Goal: Task Accomplishment & Management: Manage account settings

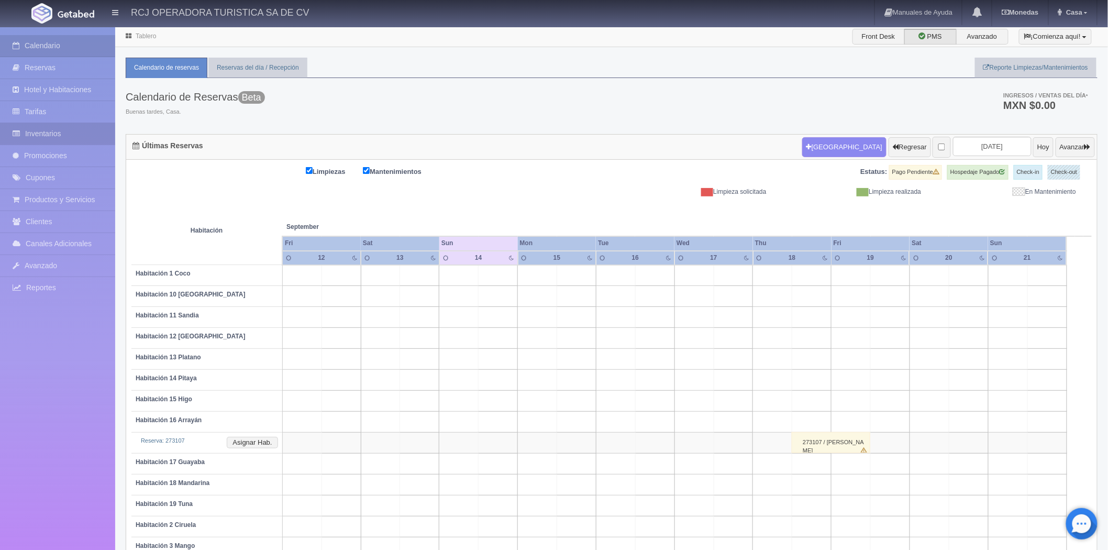
click at [46, 131] on link "Inventarios" at bounding box center [57, 133] width 115 height 21
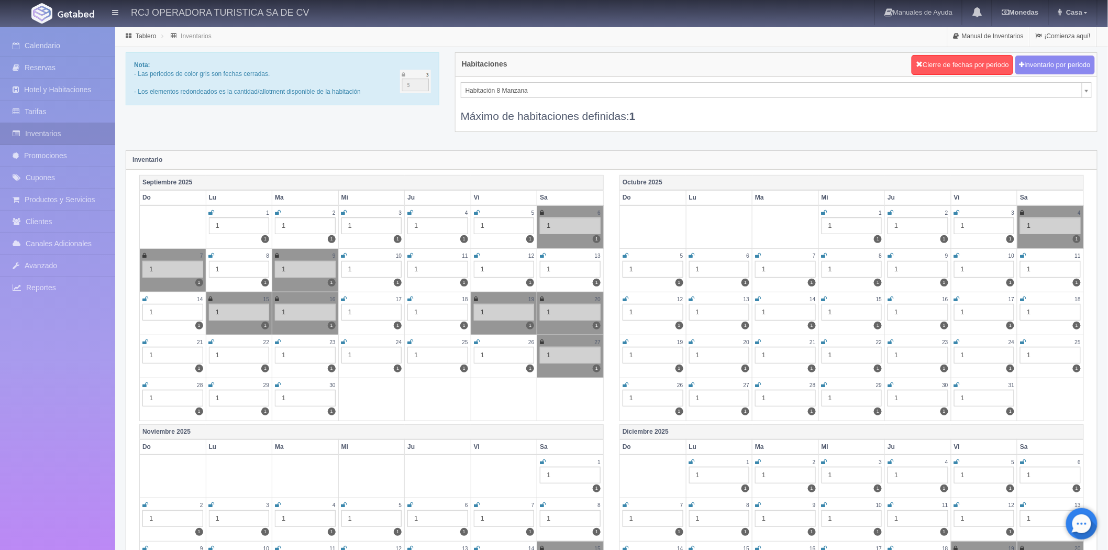
click at [147, 299] on icon at bounding box center [145, 299] width 6 height 6
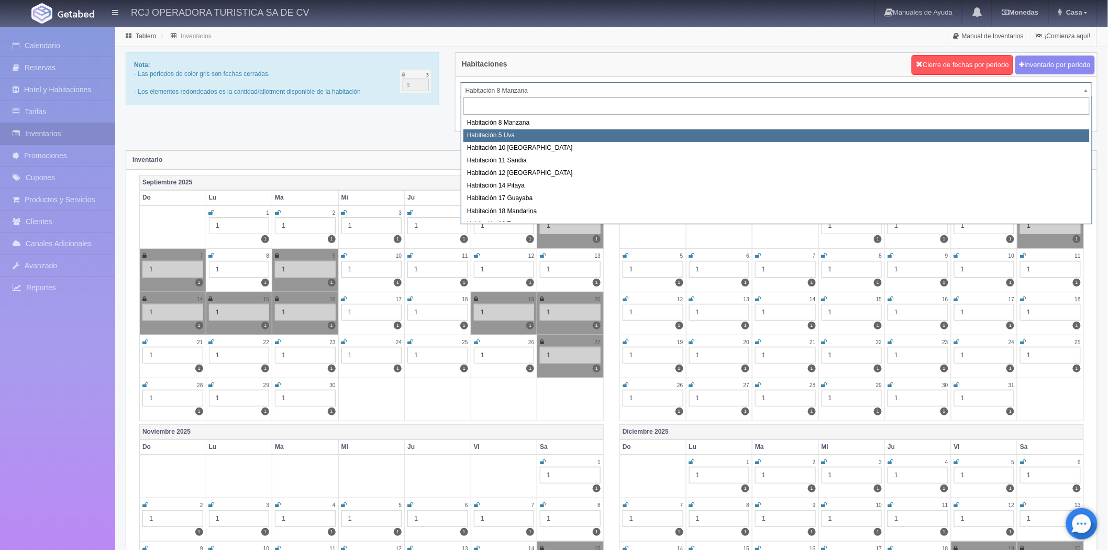
select select "1573"
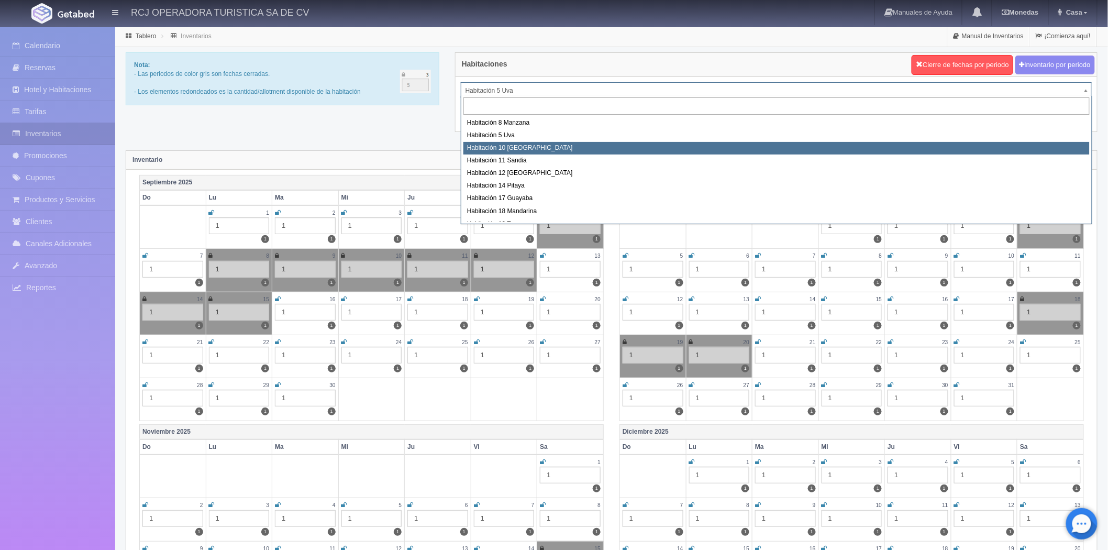
select select "1574"
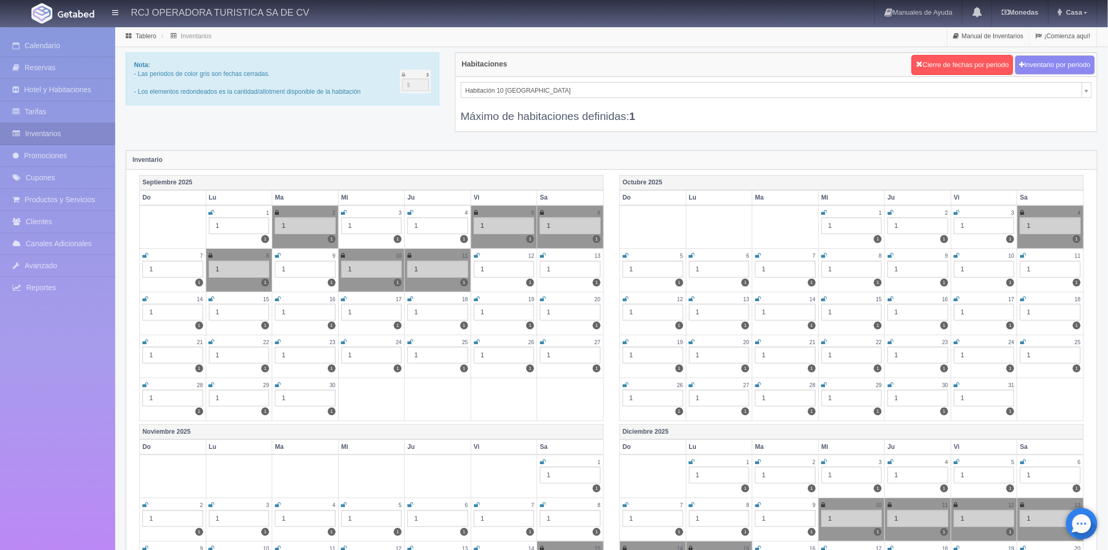
click at [147, 298] on icon at bounding box center [145, 299] width 6 height 6
drag, startPoint x: 209, startPoint y: 296, endPoint x: 219, endPoint y: 297, distance: 9.5
click at [210, 296] on icon at bounding box center [212, 299] width 6 height 6
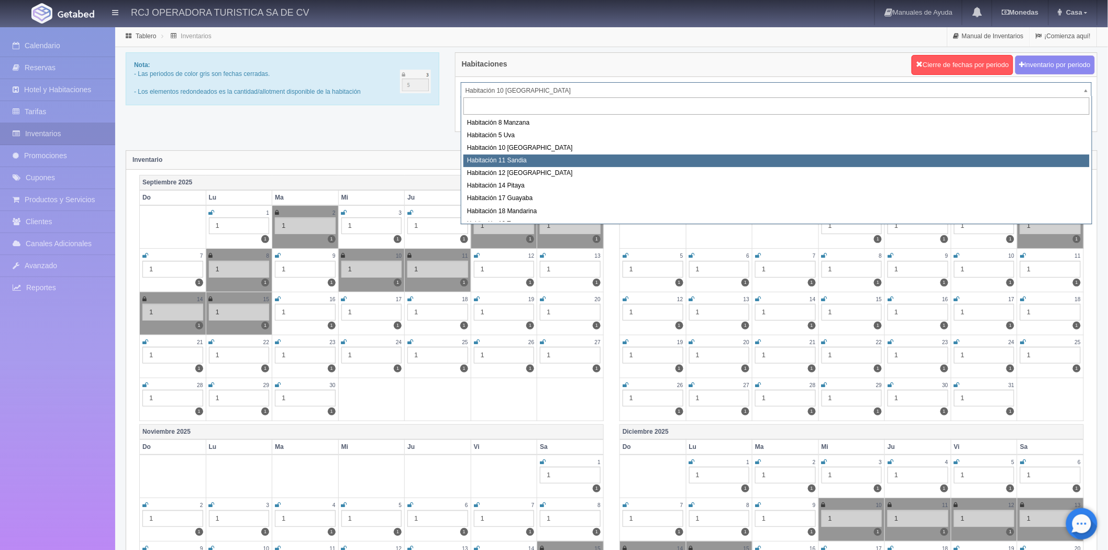
select select "1575"
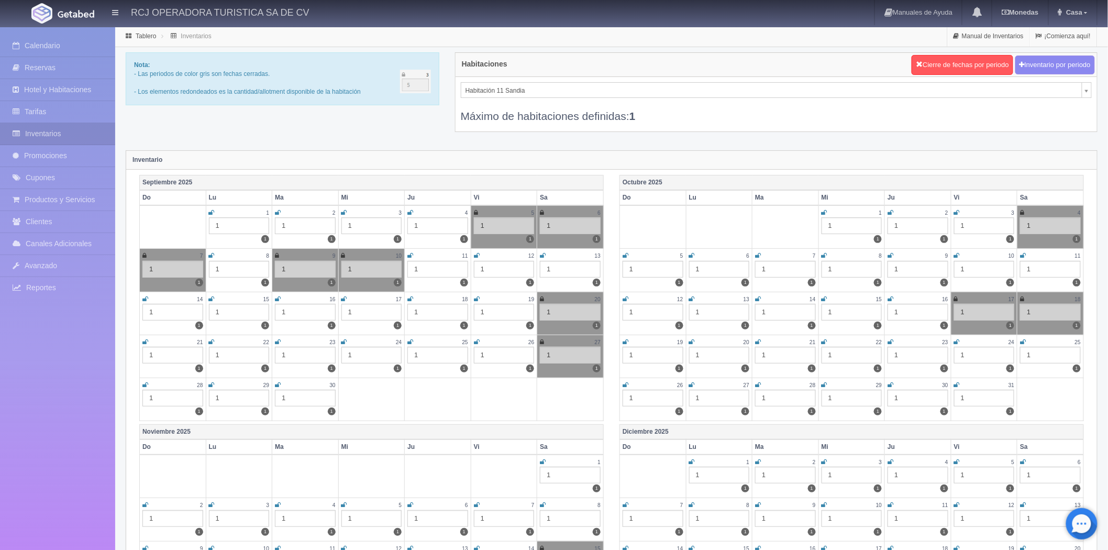
click at [145, 296] on icon at bounding box center [145, 299] width 6 height 6
click at [211, 297] on icon at bounding box center [212, 299] width 6 height 6
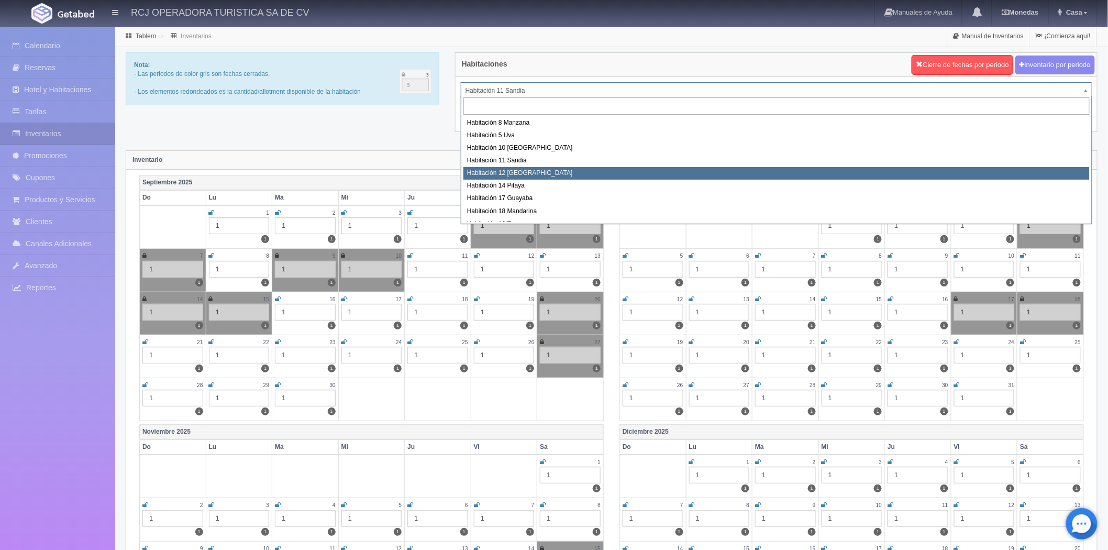
select select "1576"
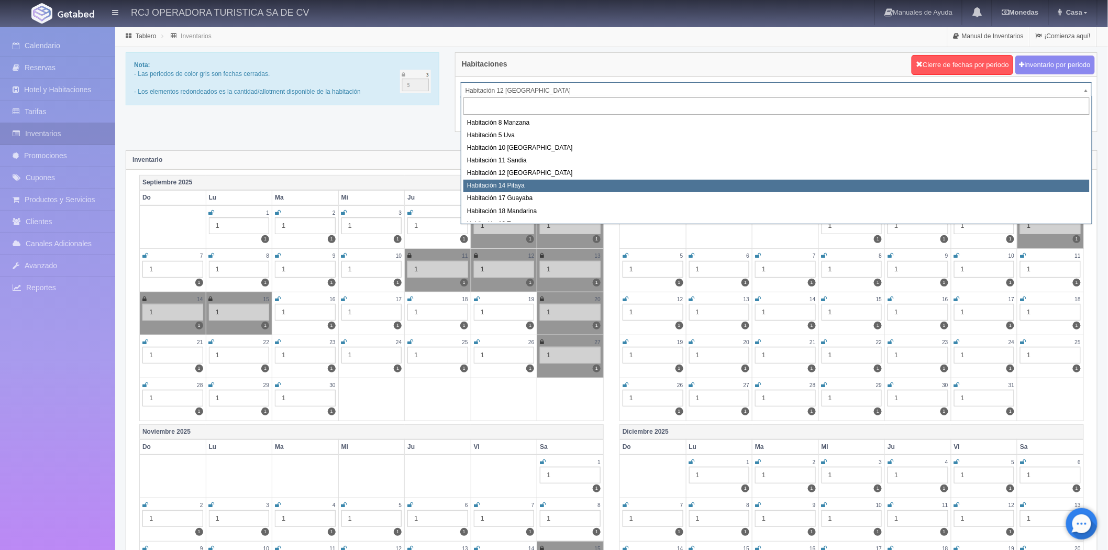
select select "1577"
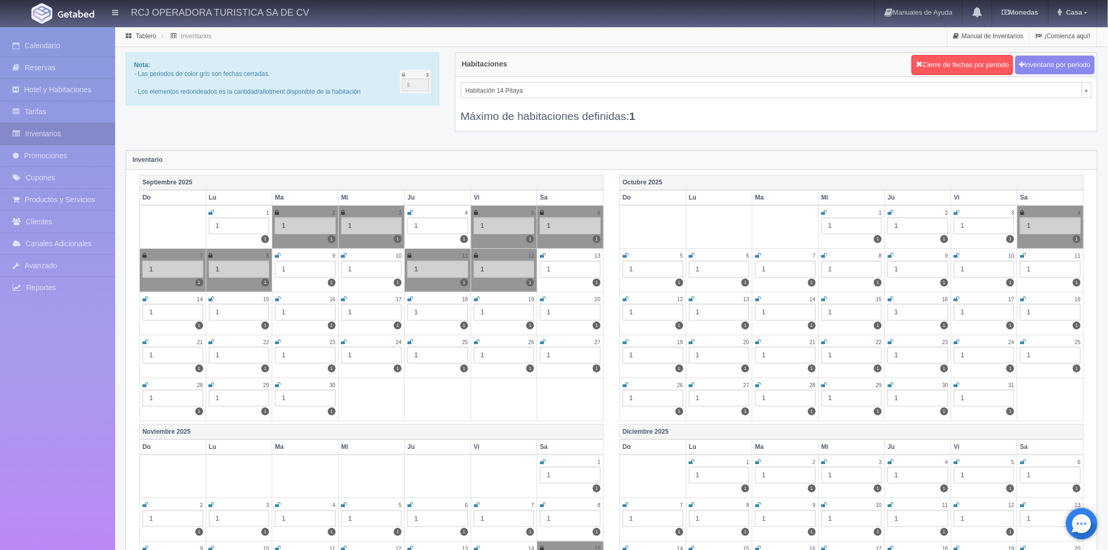
click at [143, 297] on icon at bounding box center [145, 299] width 6 height 6
click at [212, 297] on icon at bounding box center [212, 299] width 6 height 6
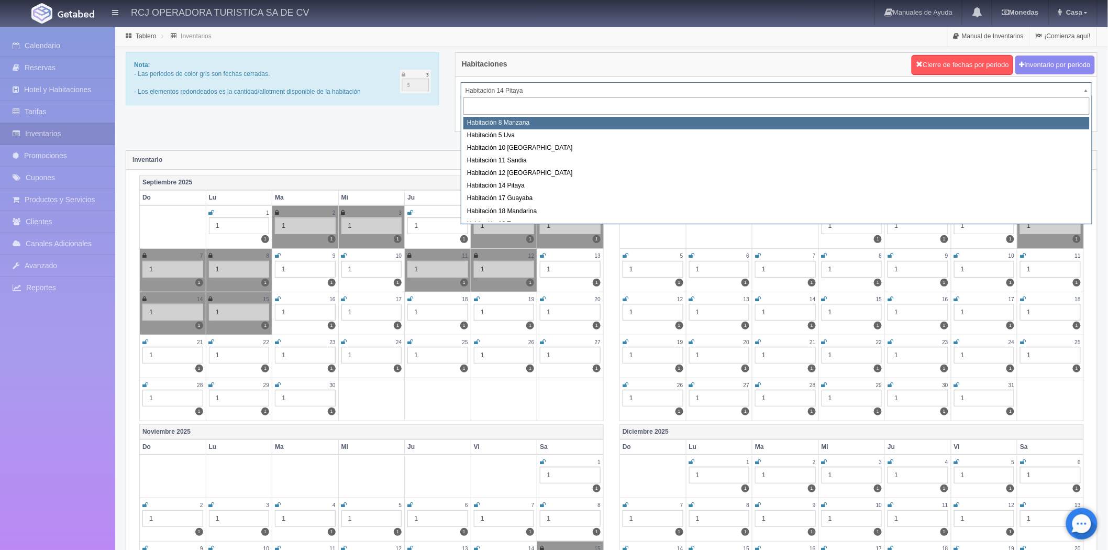
scroll to position [4, 0]
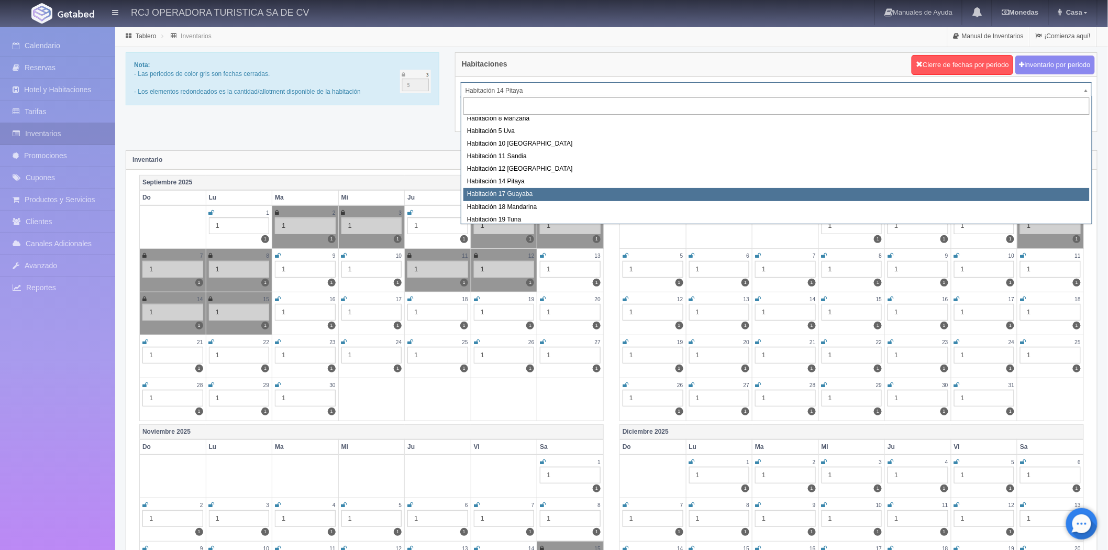
select select "1578"
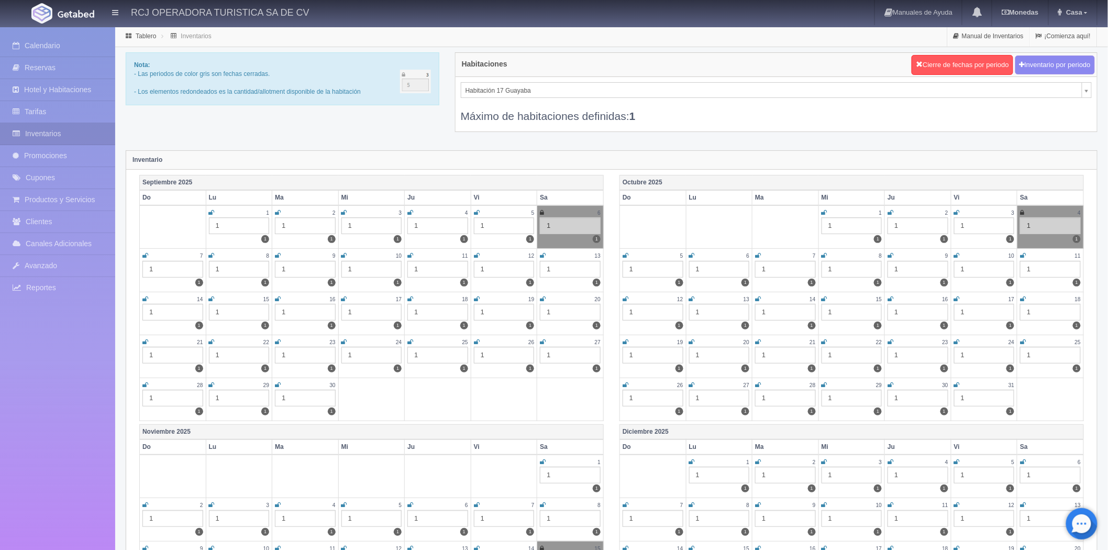
click at [143, 299] on icon at bounding box center [145, 299] width 6 height 6
click at [212, 297] on icon at bounding box center [212, 299] width 6 height 6
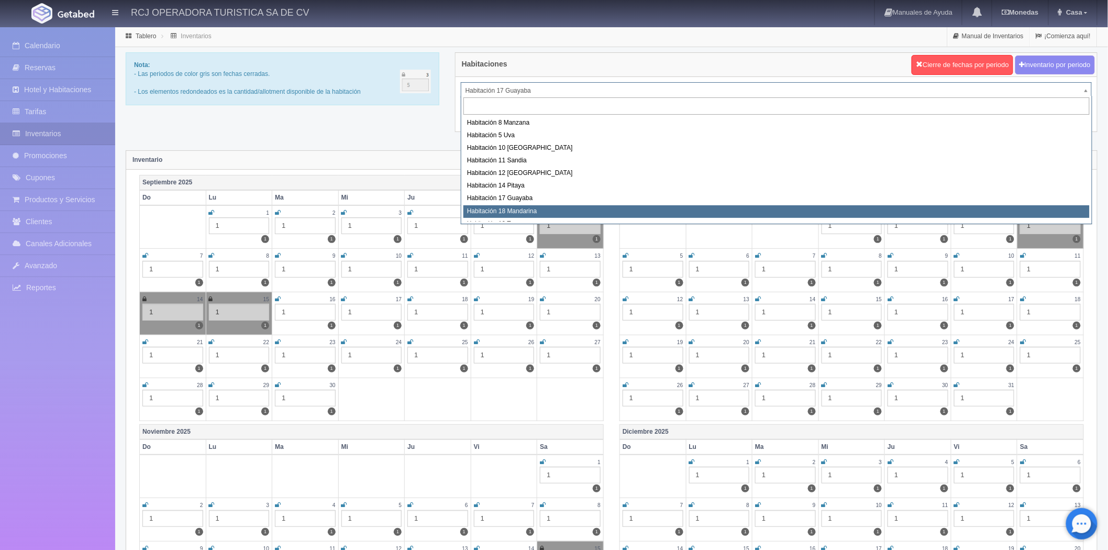
select select "1579"
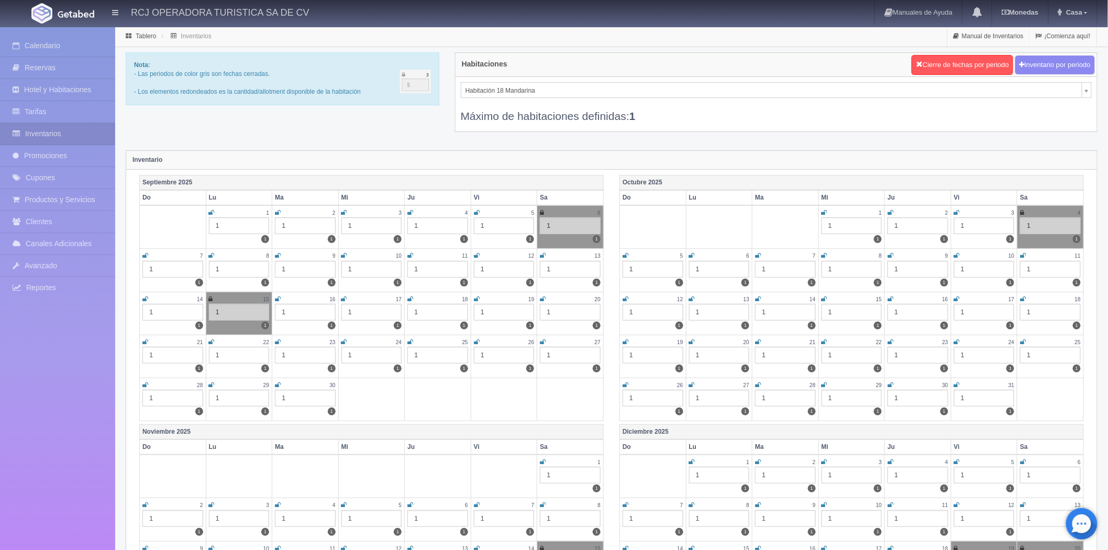
click at [143, 297] on icon at bounding box center [145, 299] width 6 height 6
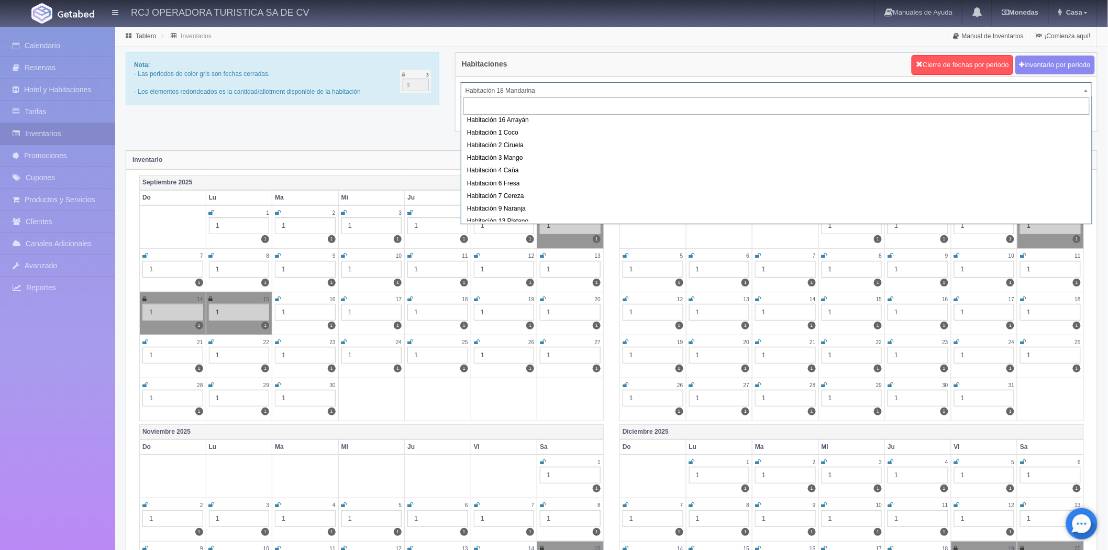
scroll to position [58, 0]
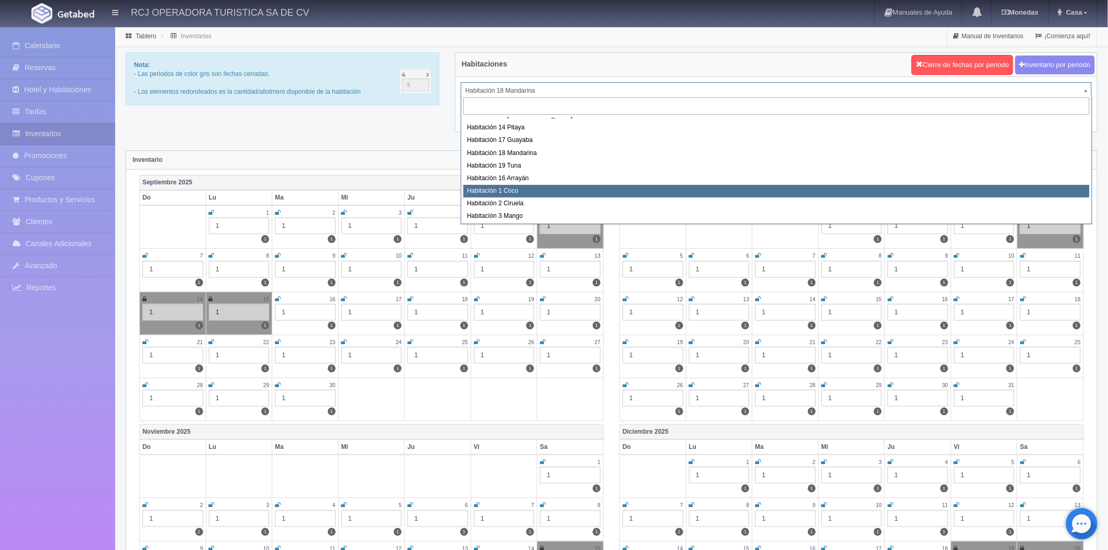
select select "1606"
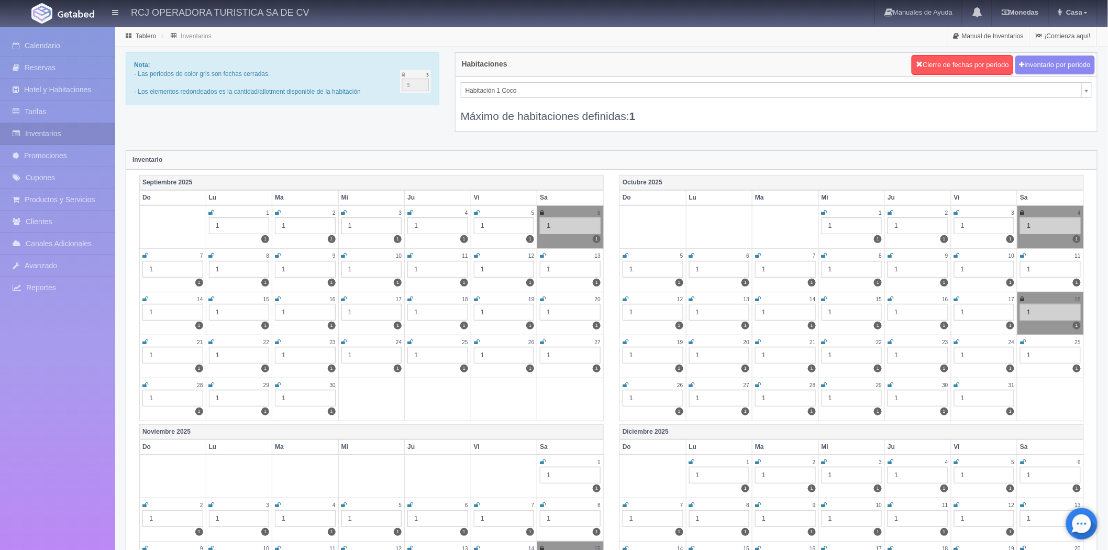
drag, startPoint x: 144, startPoint y: 297, endPoint x: 163, endPoint y: 303, distance: 19.7
click at [144, 297] on icon at bounding box center [145, 299] width 6 height 6
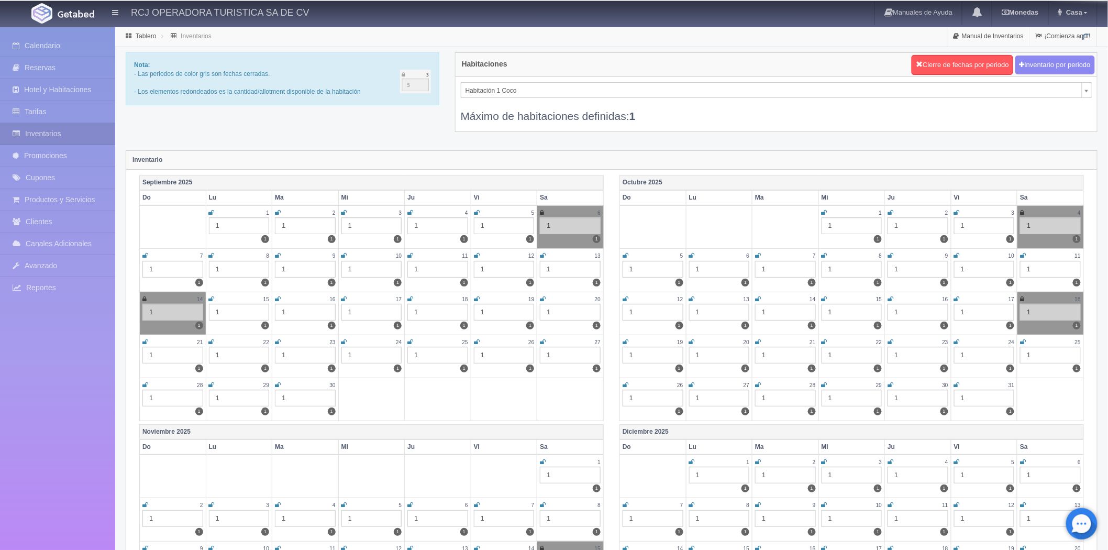
click at [211, 296] on icon at bounding box center [212, 299] width 6 height 6
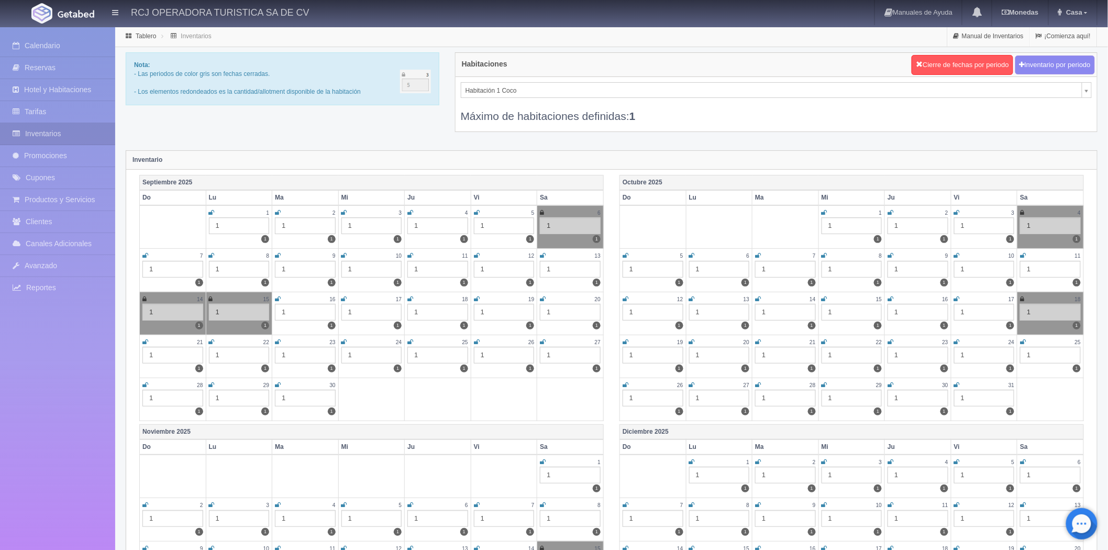
scroll to position [29, 0]
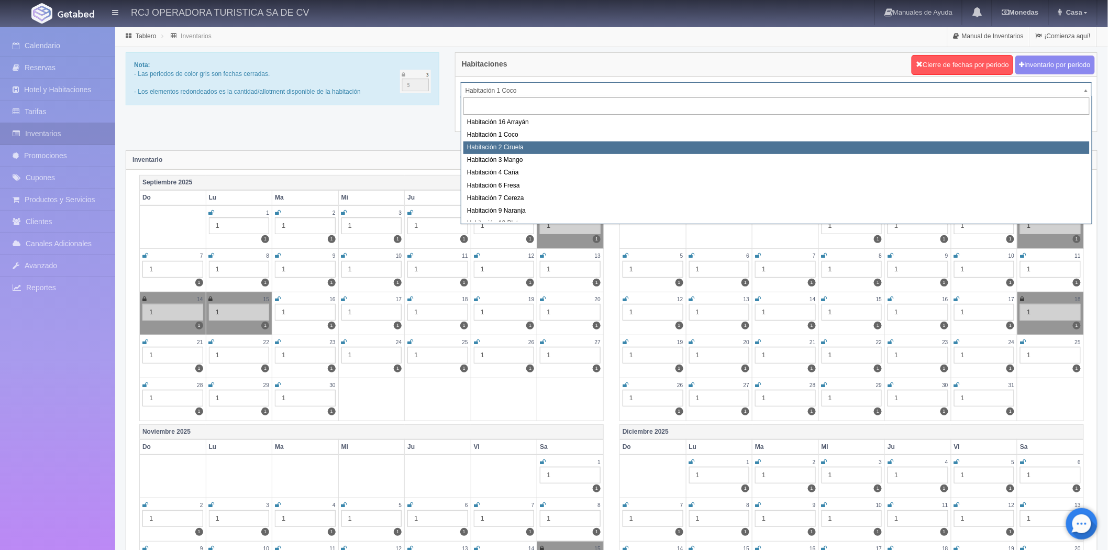
scroll to position [135, 0]
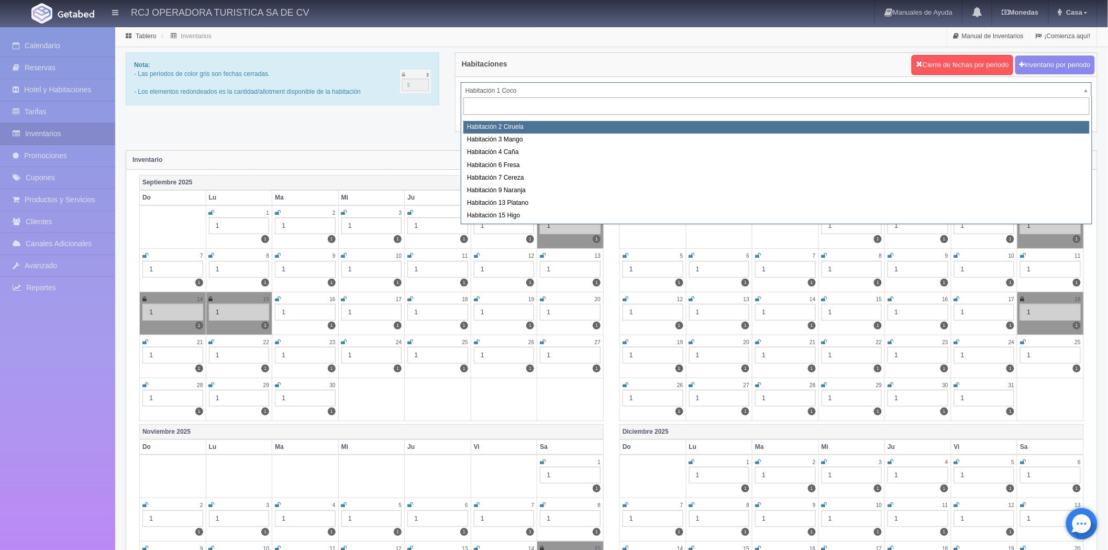
select select "1607"
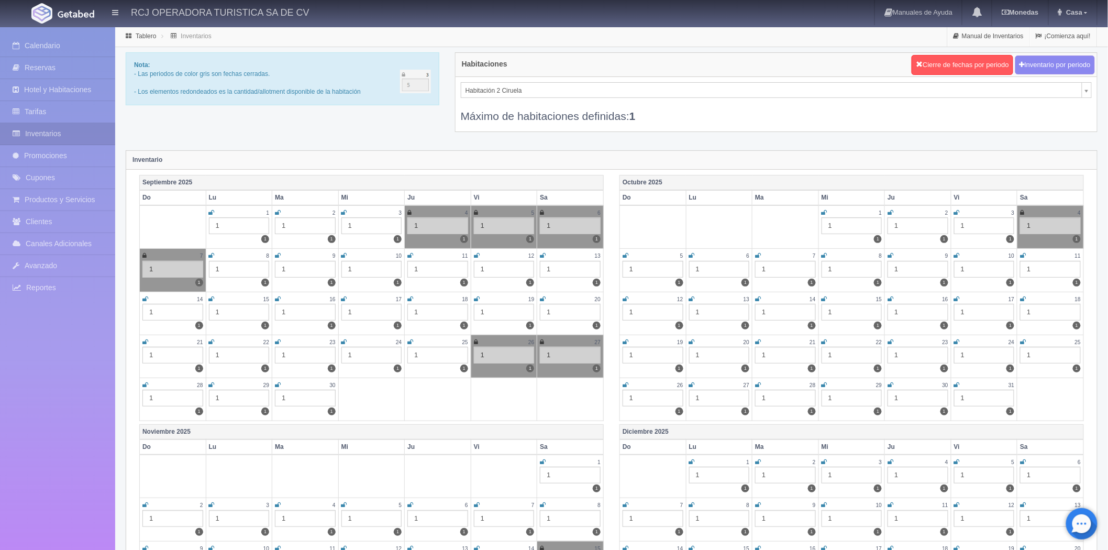
click at [144, 297] on icon at bounding box center [145, 299] width 6 height 6
click at [213, 298] on icon at bounding box center [212, 299] width 6 height 6
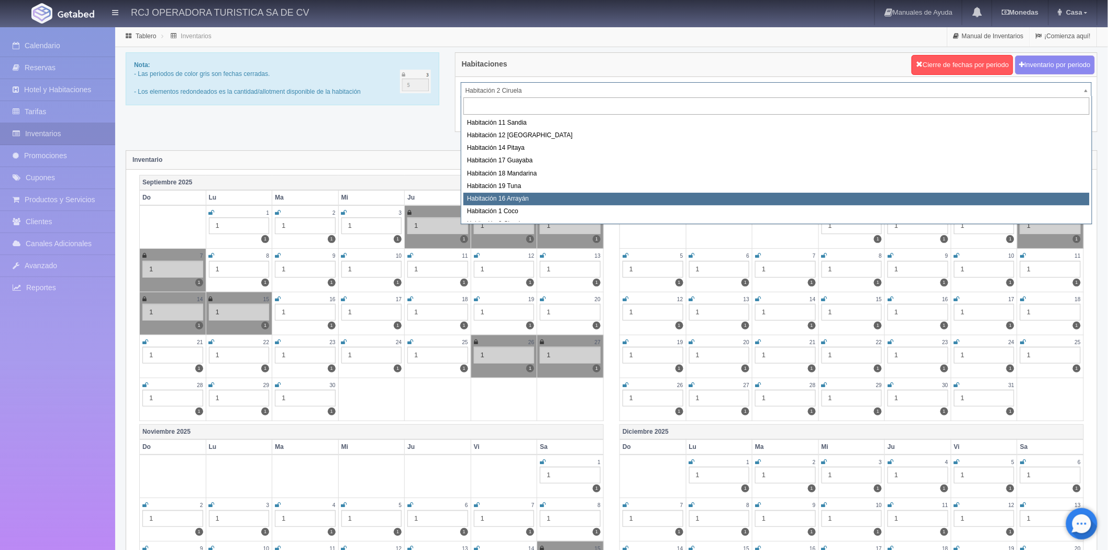
scroll to position [96, 0]
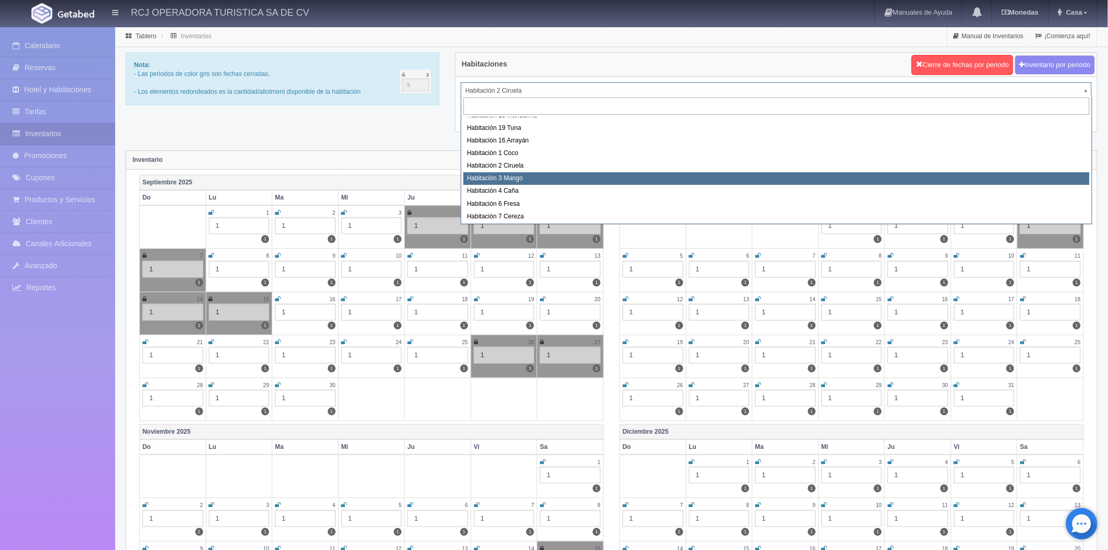
select select "1608"
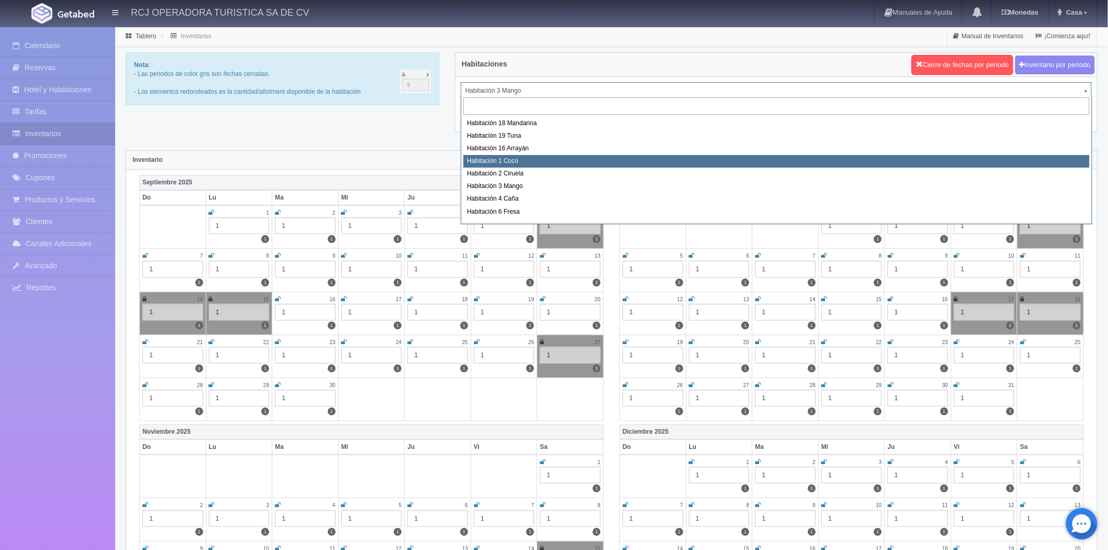
scroll to position [108, 0]
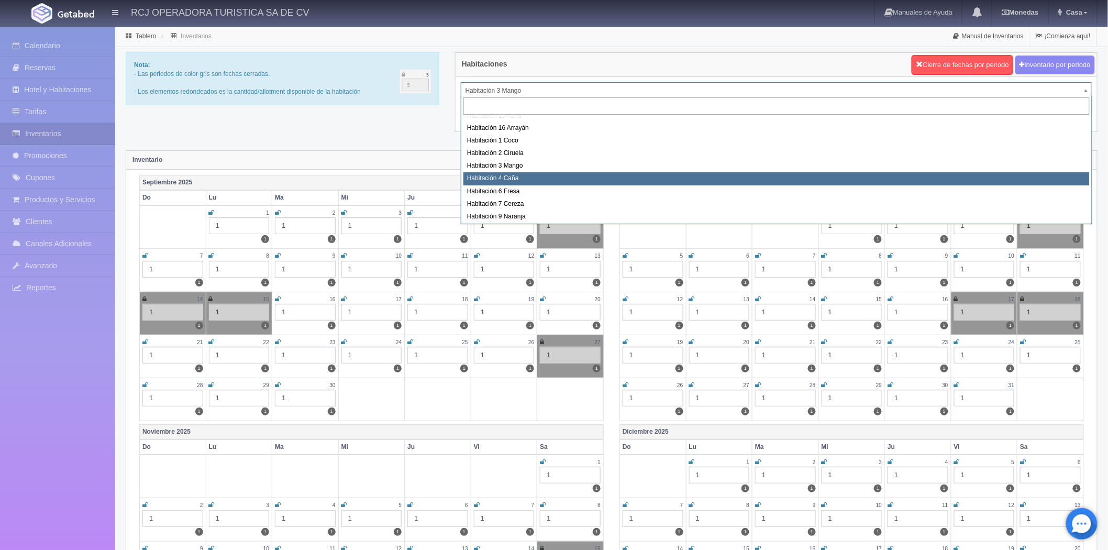
select select "1609"
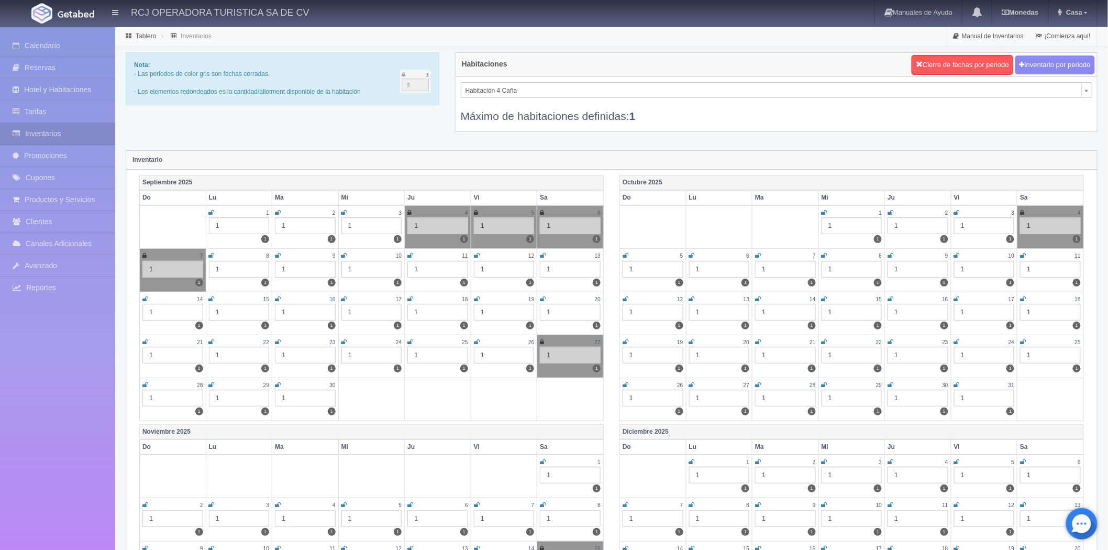
drag, startPoint x: 143, startPoint y: 297, endPoint x: 172, endPoint y: 306, distance: 29.5
click at [144, 297] on icon at bounding box center [145, 299] width 6 height 6
click at [210, 298] on icon at bounding box center [212, 299] width 6 height 6
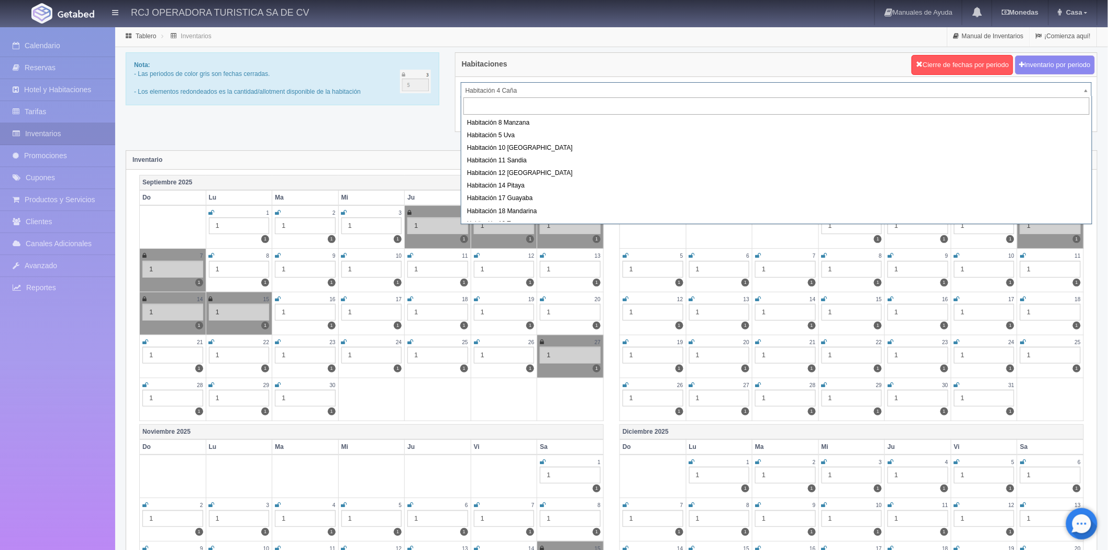
drag, startPoint x: 513, startPoint y: 88, endPoint x: 503, endPoint y: 117, distance: 31.0
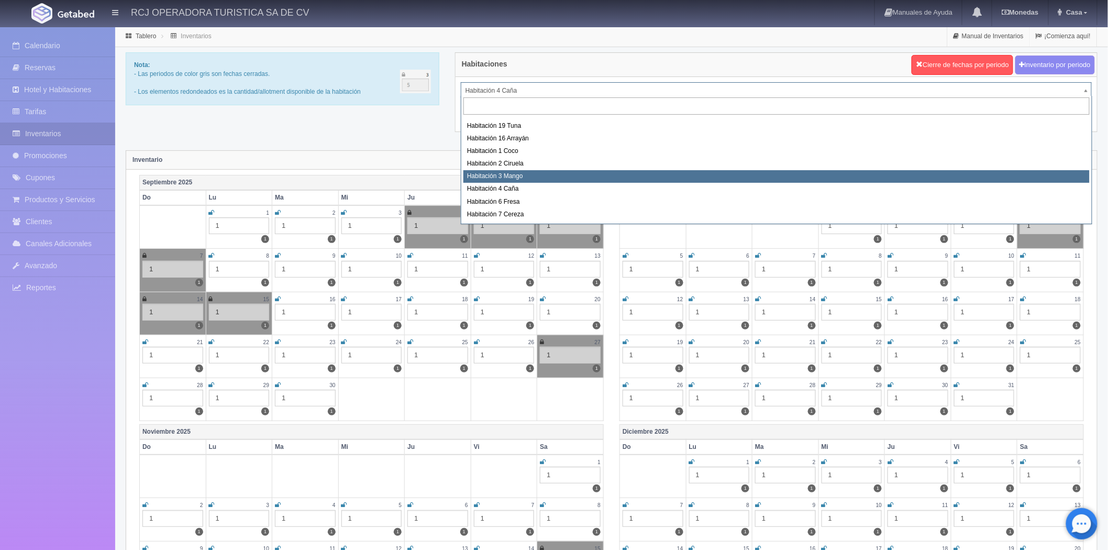
scroll to position [135, 0]
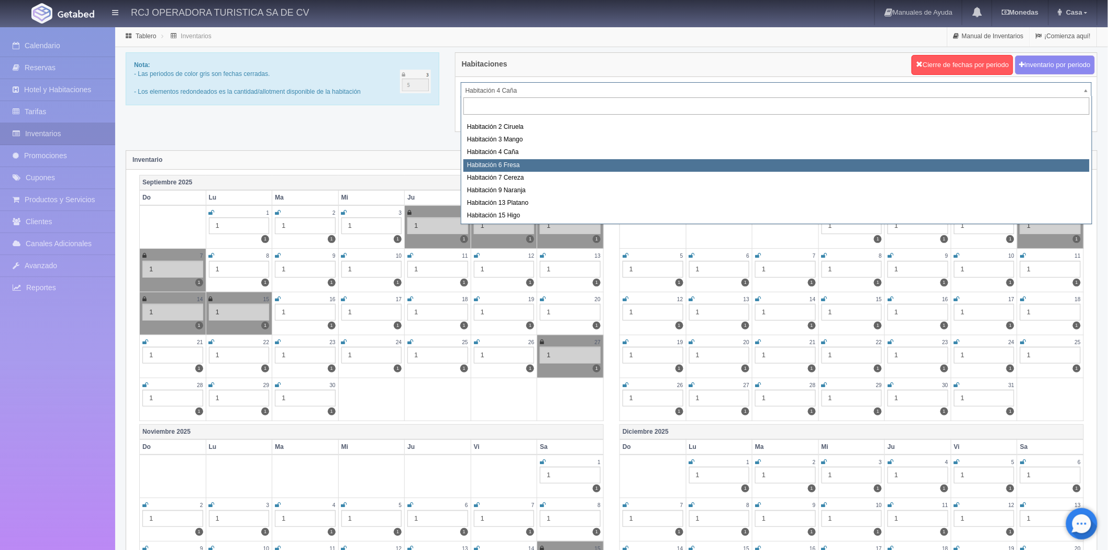
select select "1610"
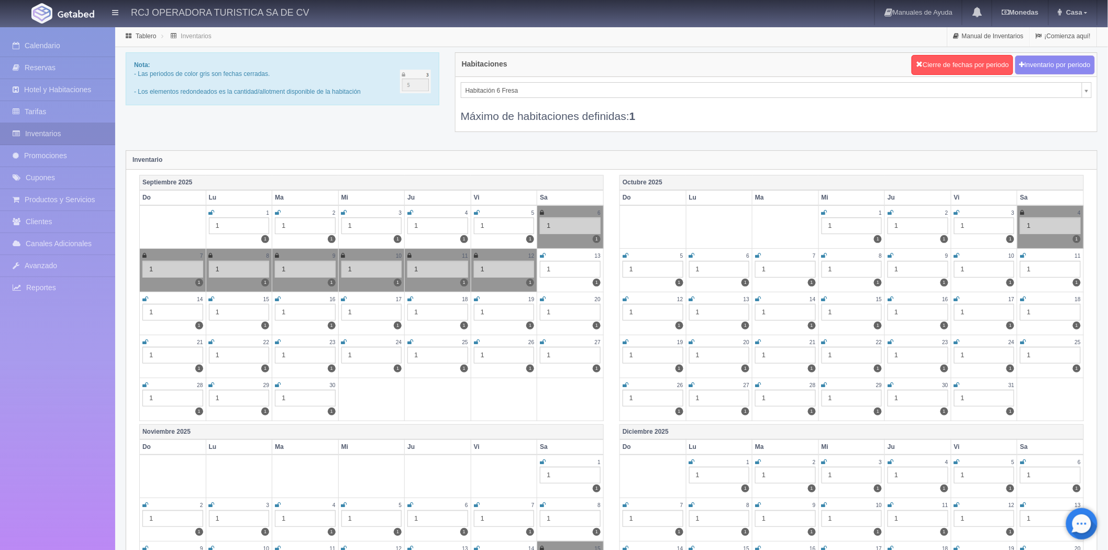
drag, startPoint x: 143, startPoint y: 295, endPoint x: 186, endPoint y: 307, distance: 44.6
click at [143, 296] on icon at bounding box center [145, 299] width 6 height 6
click at [213, 296] on icon at bounding box center [212, 299] width 6 height 6
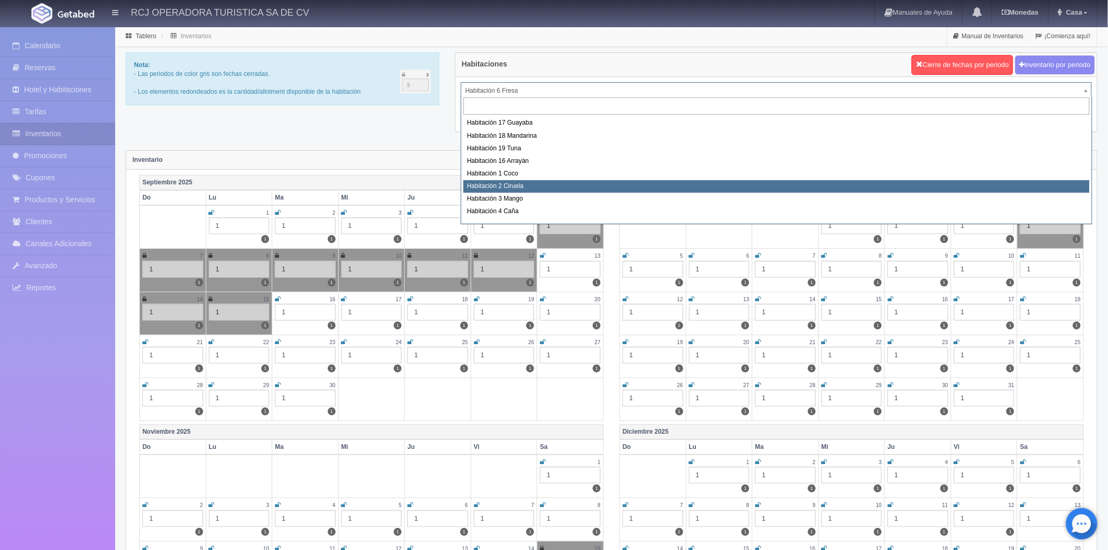
scroll to position [134, 0]
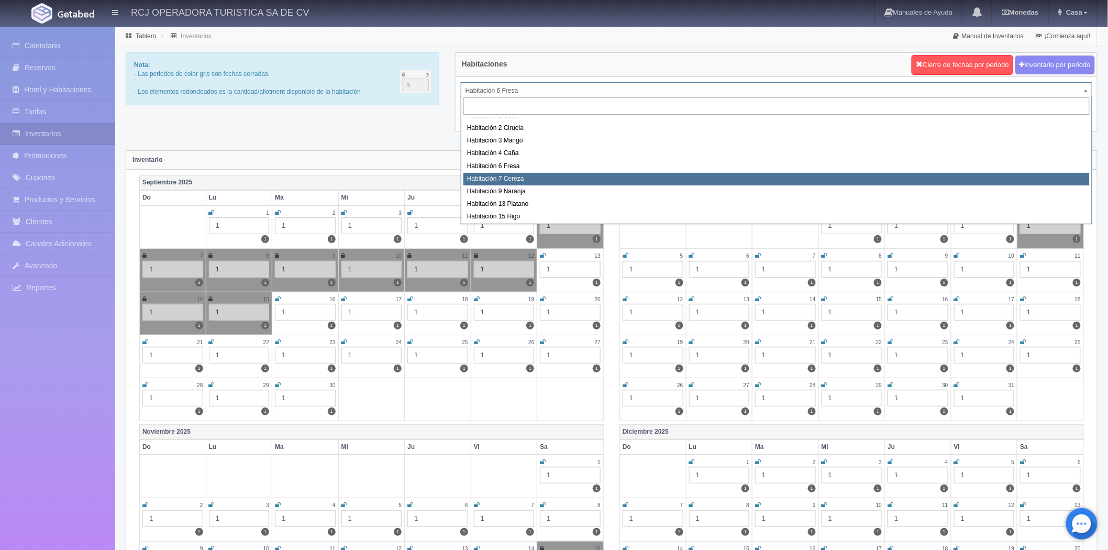
select select "1611"
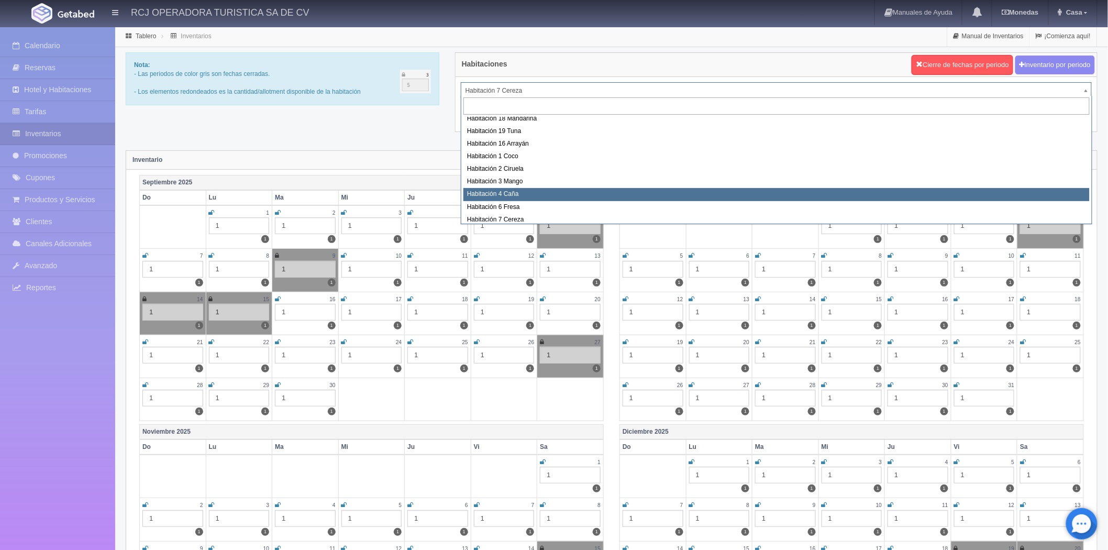
scroll to position [135, 0]
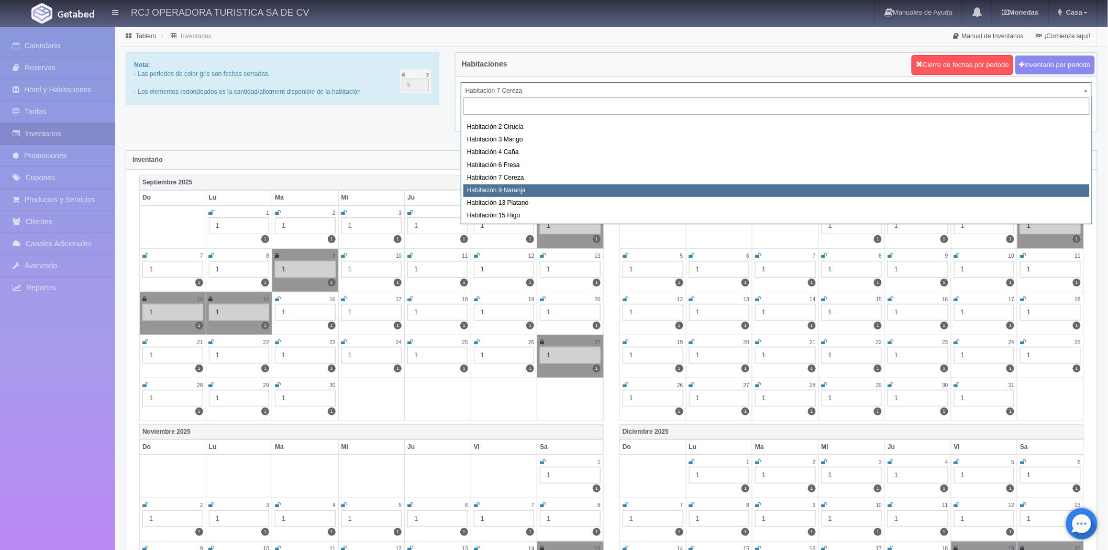
select select "1612"
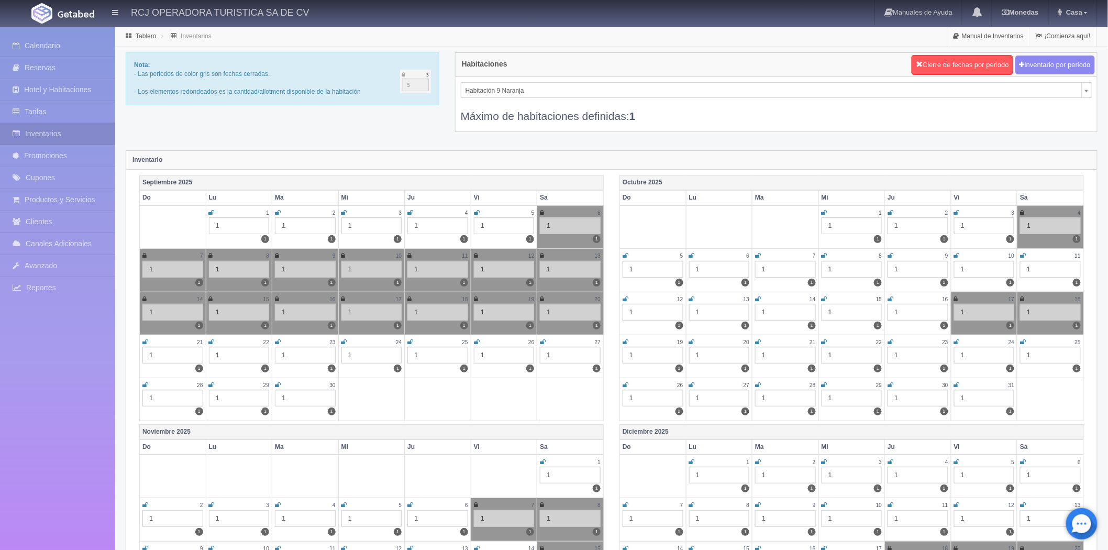
scroll to position [106, 0]
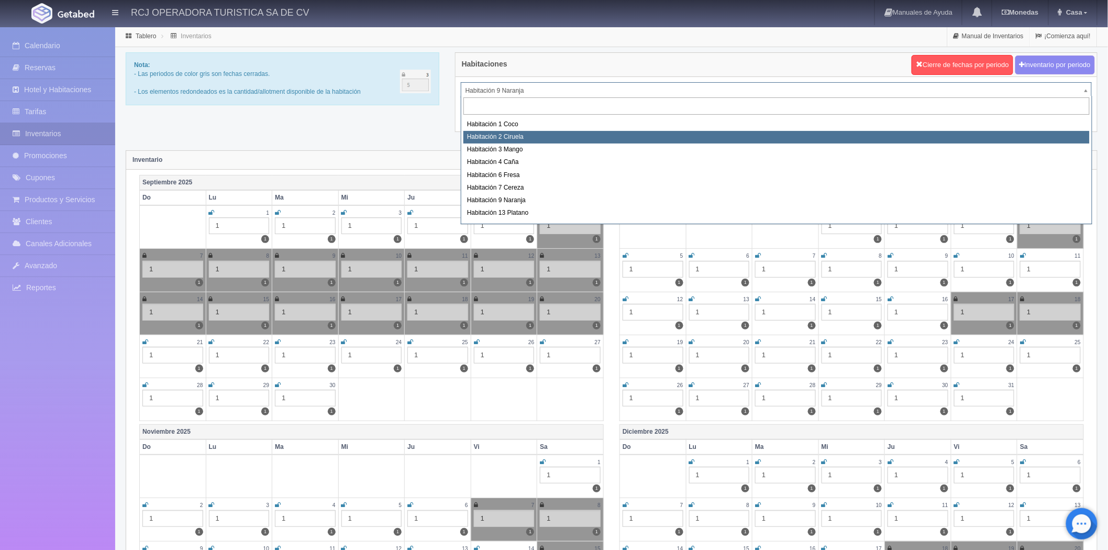
scroll to position [135, 0]
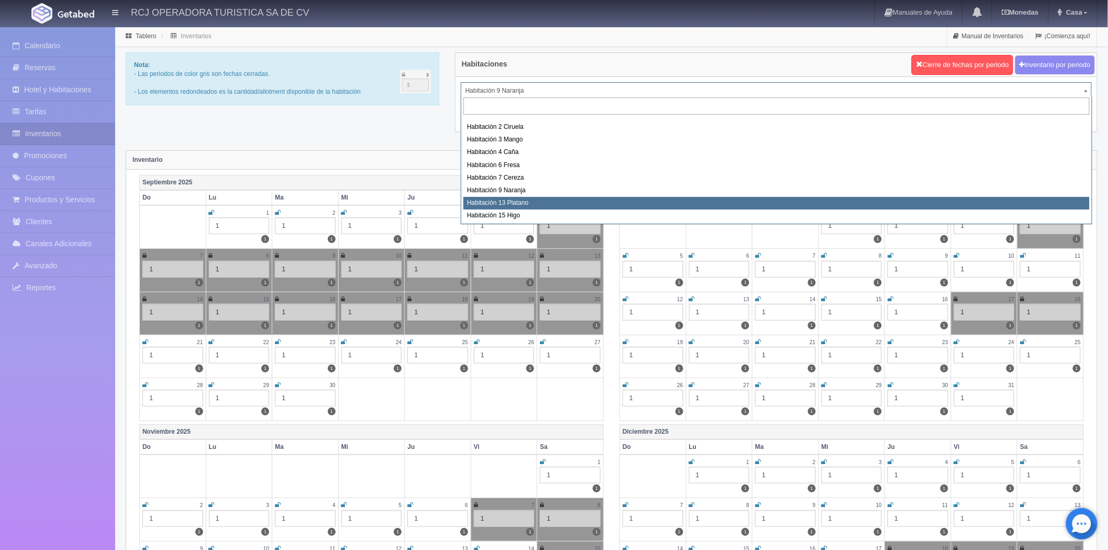
select select "1613"
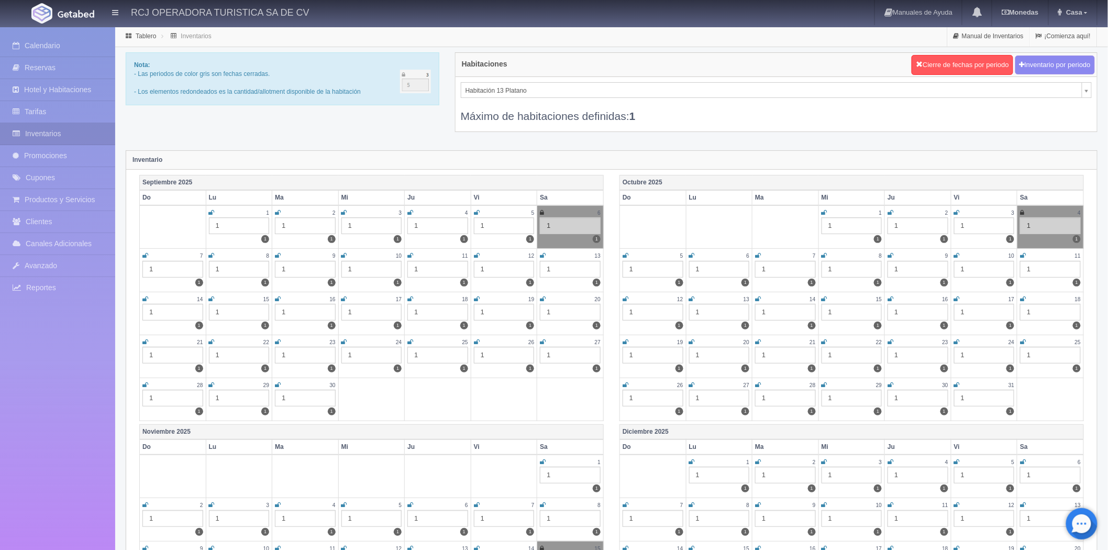
drag, startPoint x: 144, startPoint y: 298, endPoint x: 201, endPoint y: 305, distance: 57.0
click at [144, 298] on icon at bounding box center [145, 299] width 6 height 6
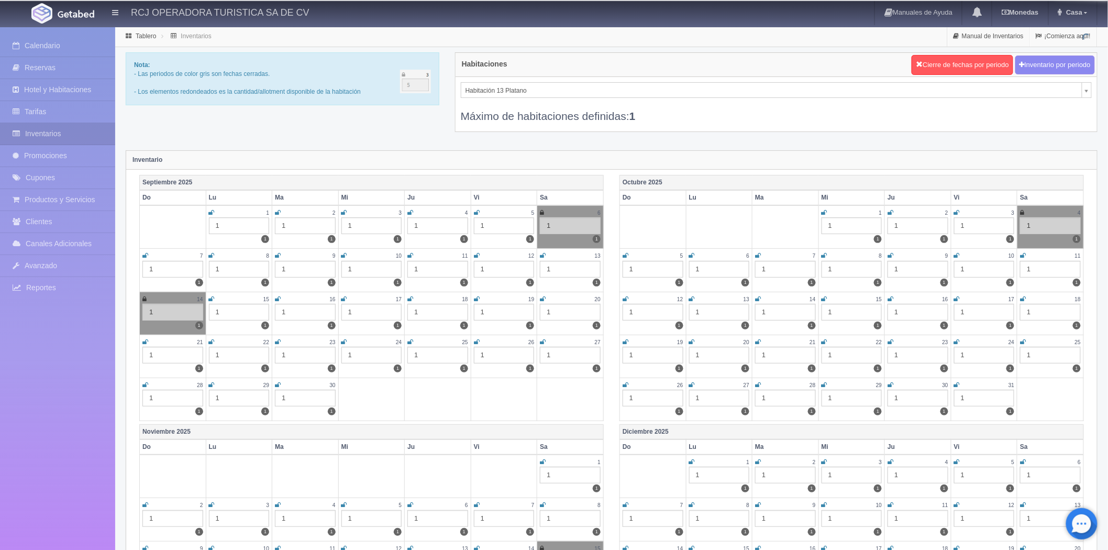
click at [212, 296] on icon at bounding box center [212, 299] width 6 height 6
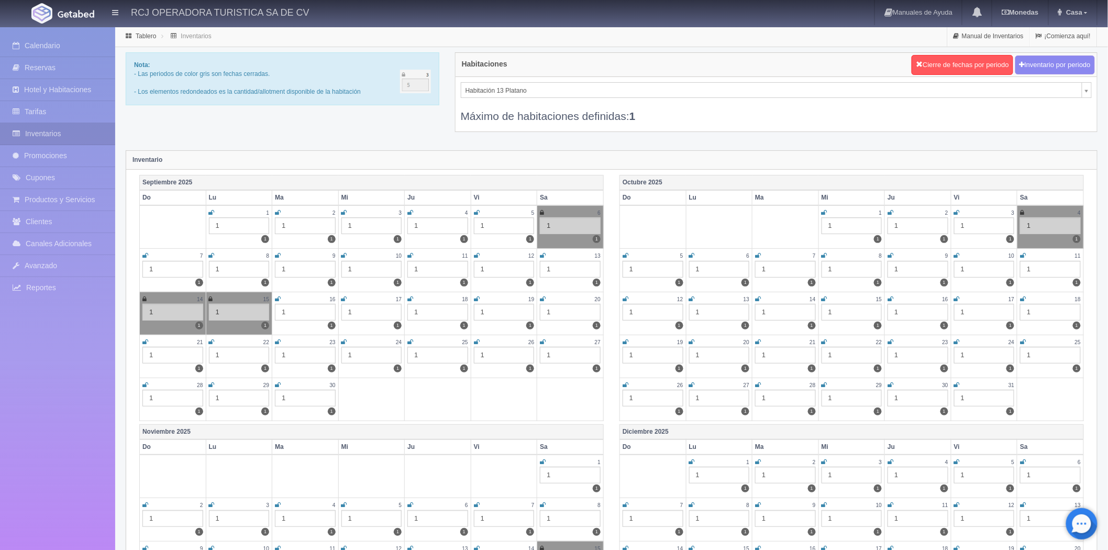
scroll to position [118, 0]
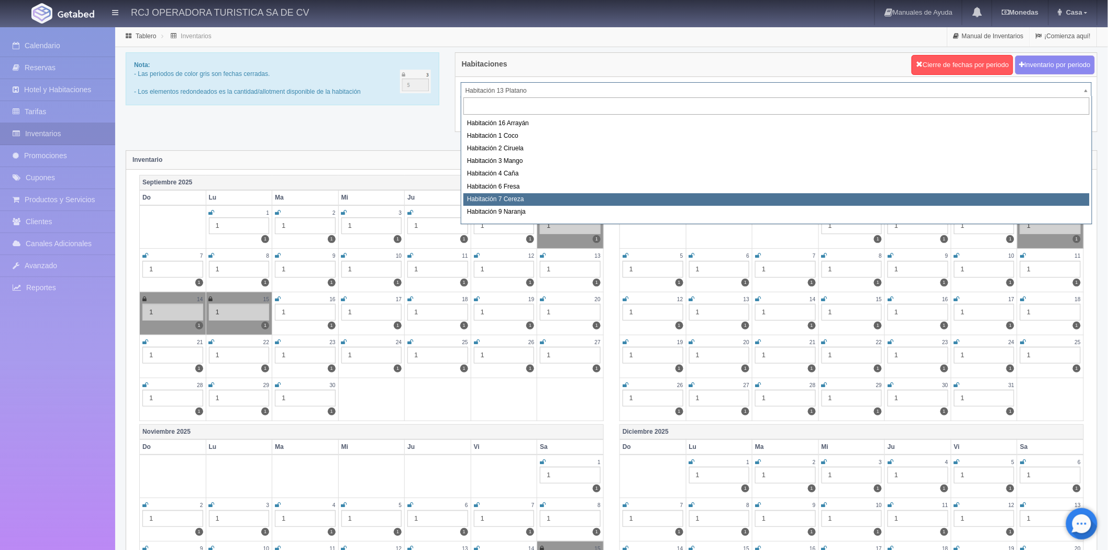
scroll to position [135, 0]
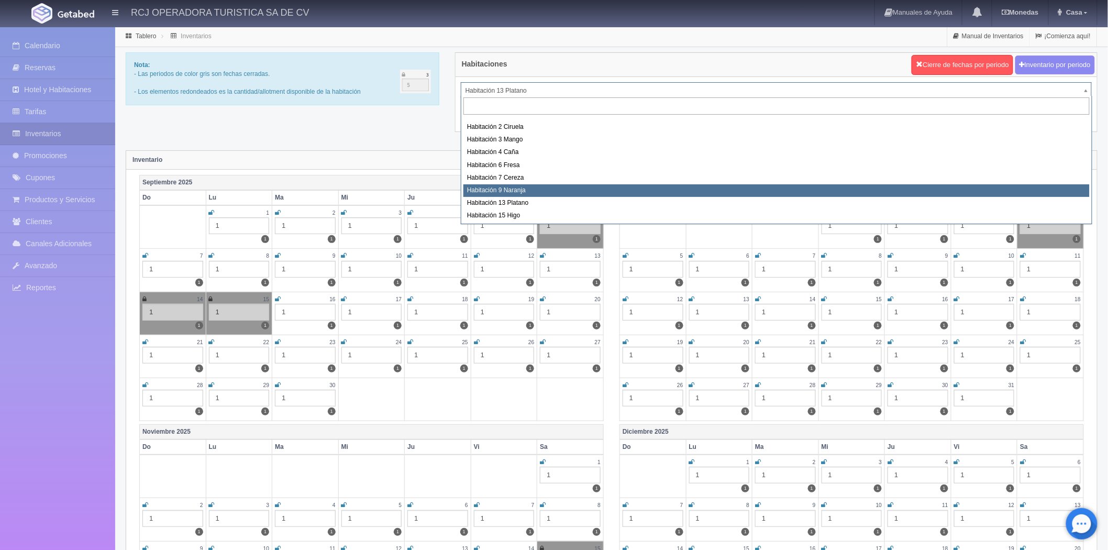
select select "1612"
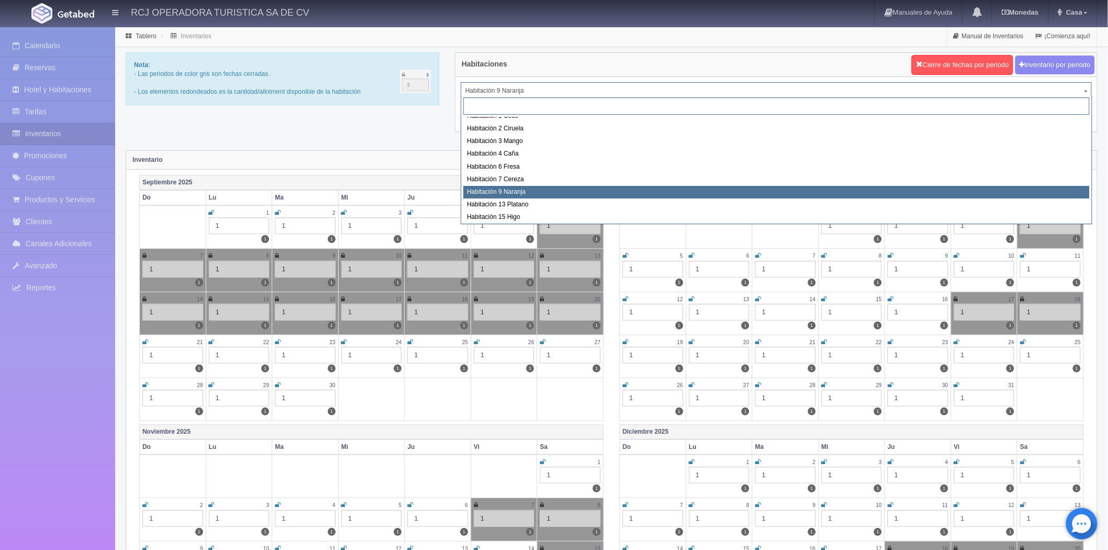
scroll to position [135, 0]
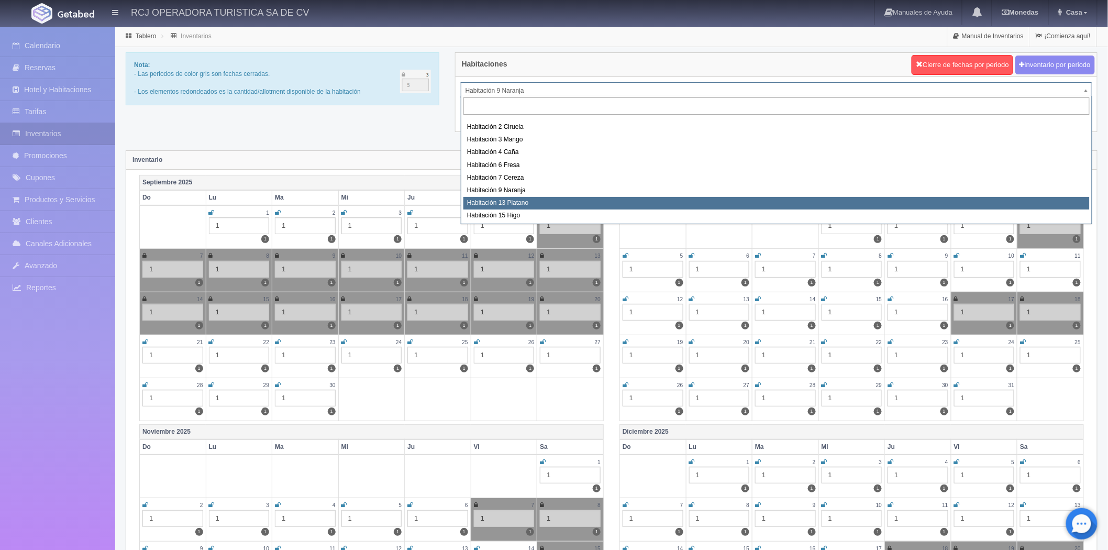
select select "1613"
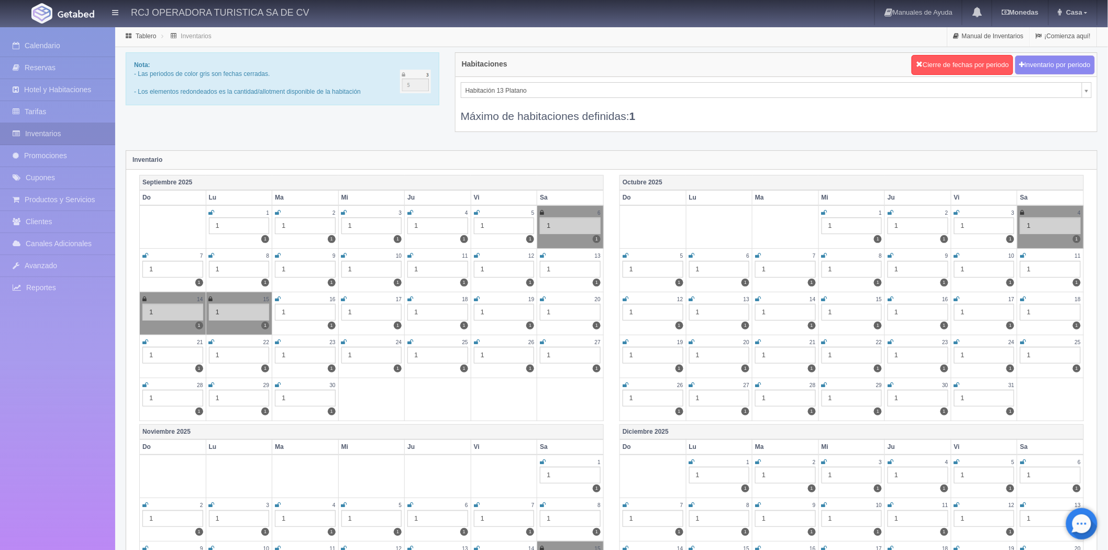
scroll to position [118, 0]
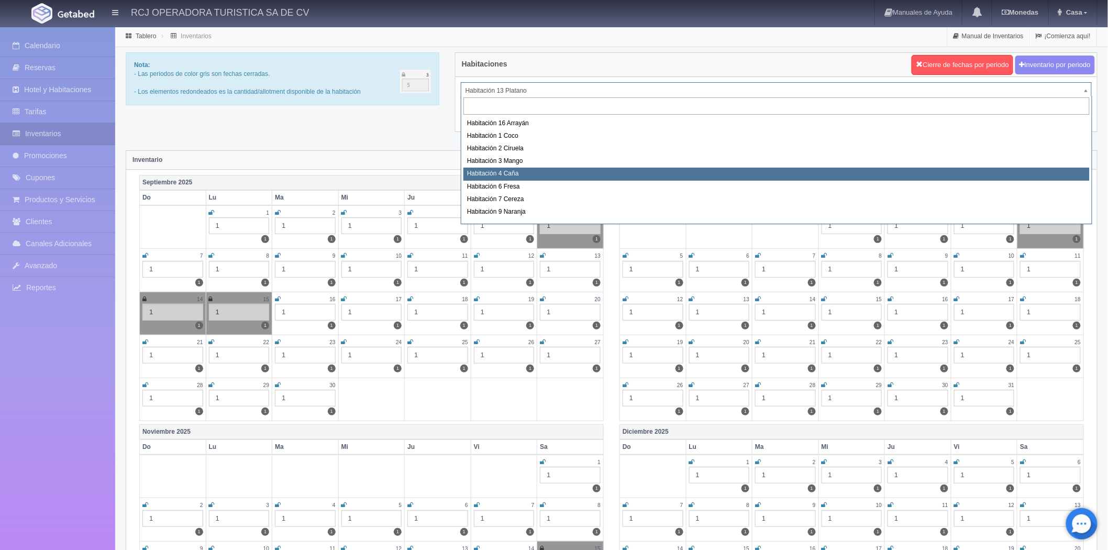
scroll to position [135, 0]
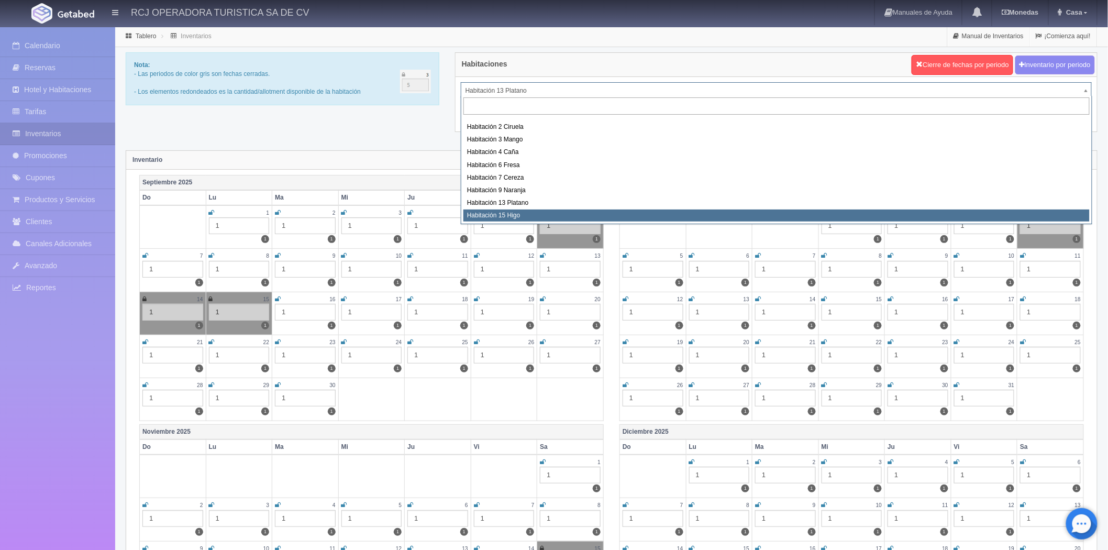
select select "1614"
